Goal: Transaction & Acquisition: Book appointment/travel/reservation

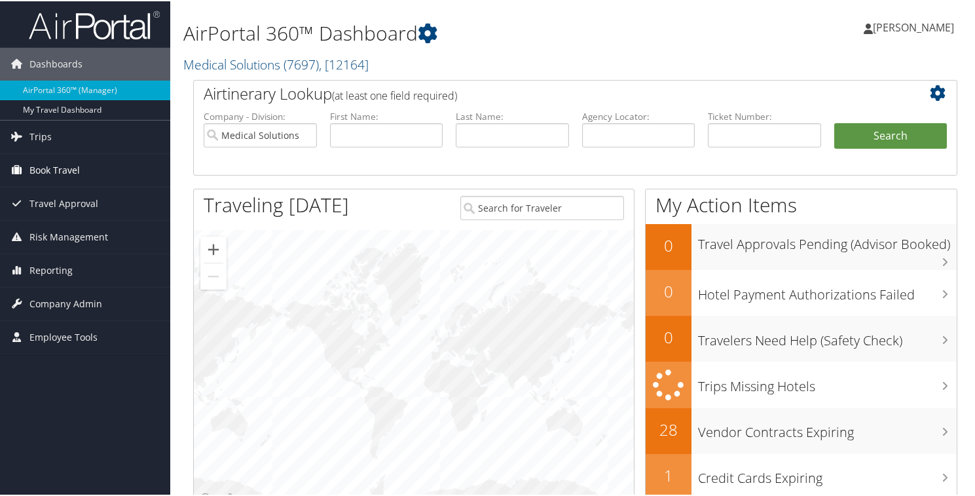
click at [48, 170] on span "Book Travel" at bounding box center [54, 169] width 50 height 33
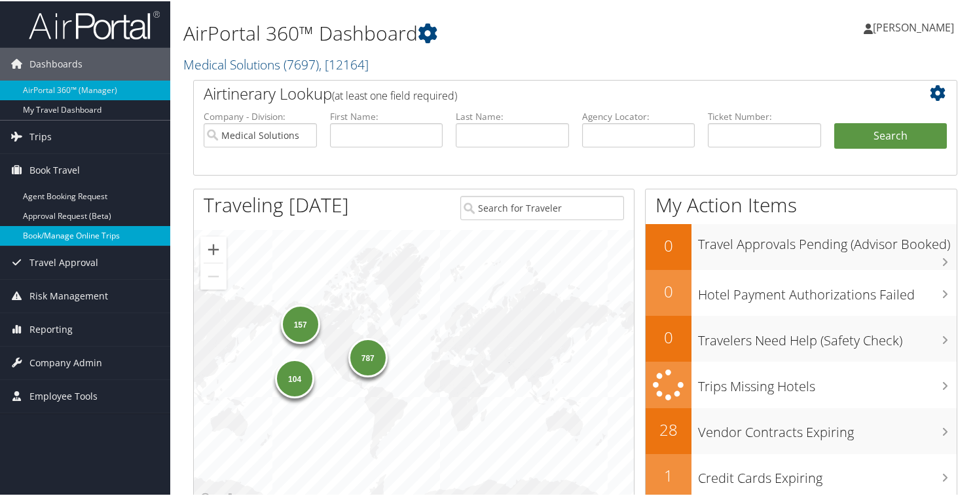
click at [71, 238] on link "Book/Manage Online Trips" at bounding box center [85, 235] width 170 height 20
